Goal: Navigation & Orientation: Find specific page/section

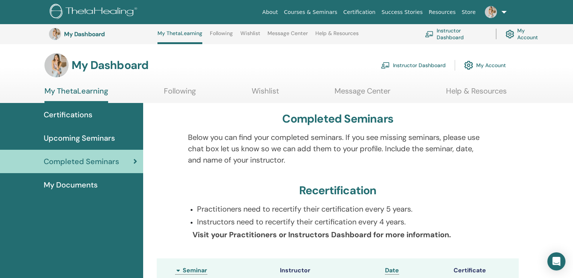
scroll to position [135, 0]
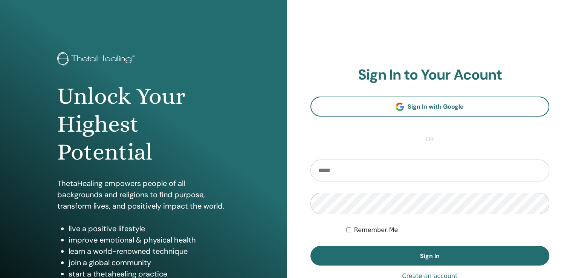
type input "**********"
click at [374, 254] on button "Sign In" at bounding box center [429, 256] width 239 height 20
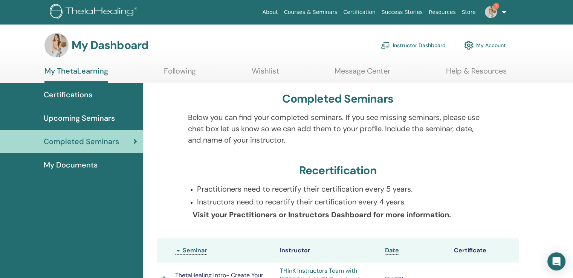
click at [424, 44] on link "Instructor Dashboard" at bounding box center [413, 45] width 65 height 17
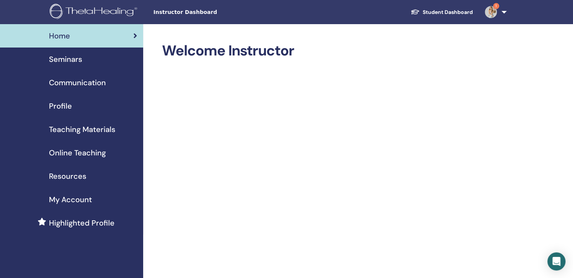
click at [95, 152] on span "Online Teaching" at bounding box center [77, 152] width 57 height 11
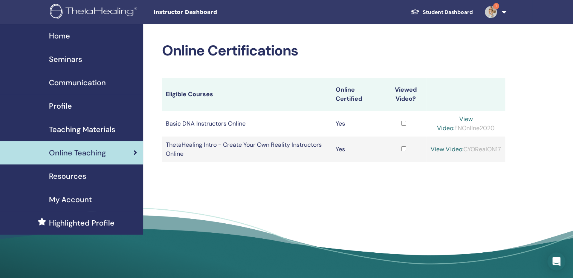
click at [504, 13] on link "1" at bounding box center [494, 12] width 31 height 24
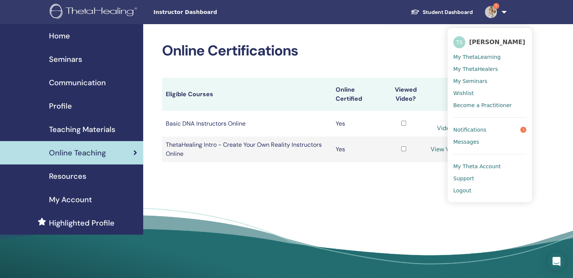
click at [472, 130] on span "Notifications" at bounding box center [469, 129] width 33 height 7
